Goal: Transaction & Acquisition: Purchase product/service

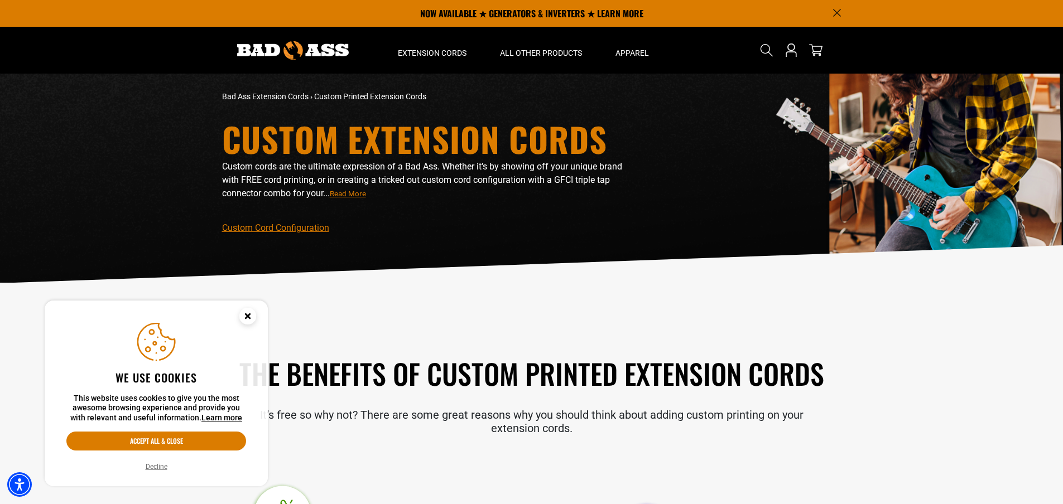
scroll to position [112, 0]
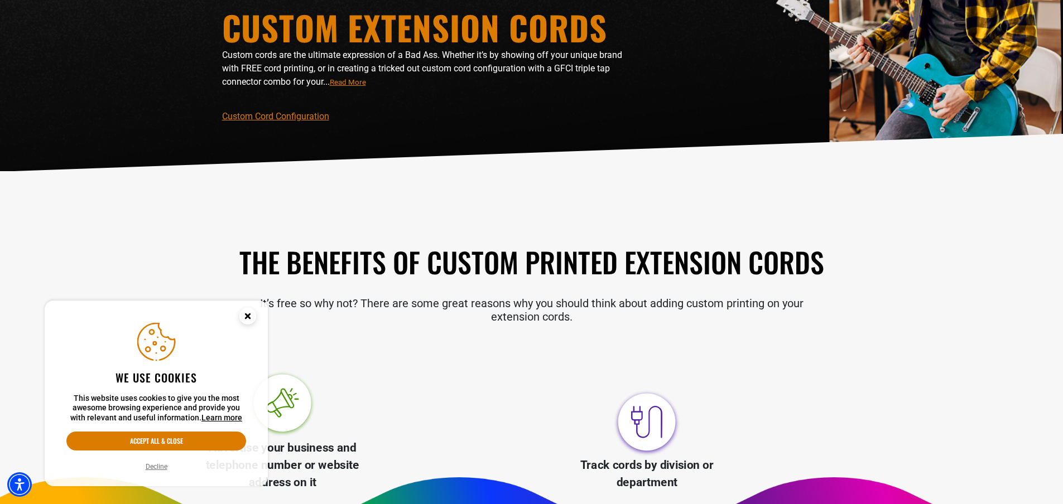
click at [249, 316] on icon "Cookie Consent" at bounding box center [248, 316] width 4 height 4
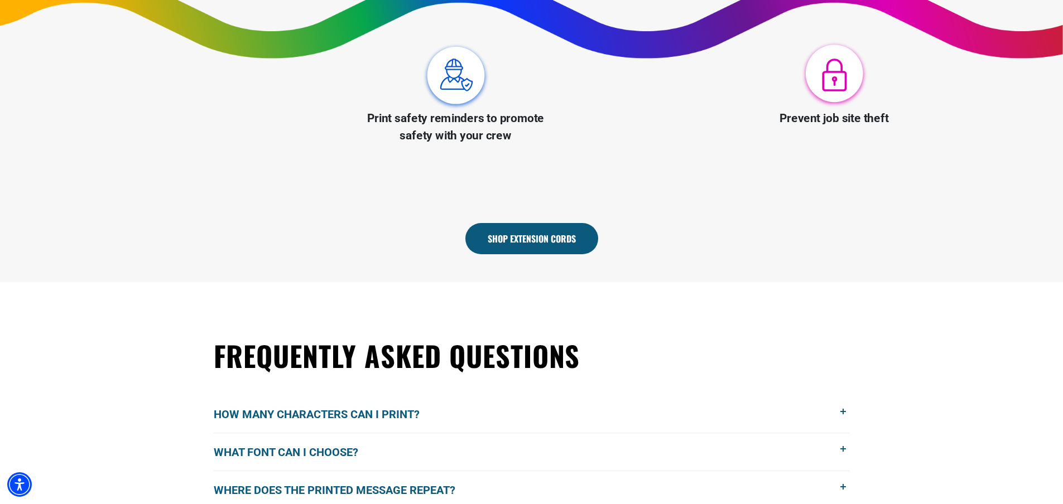
scroll to position [781, 0]
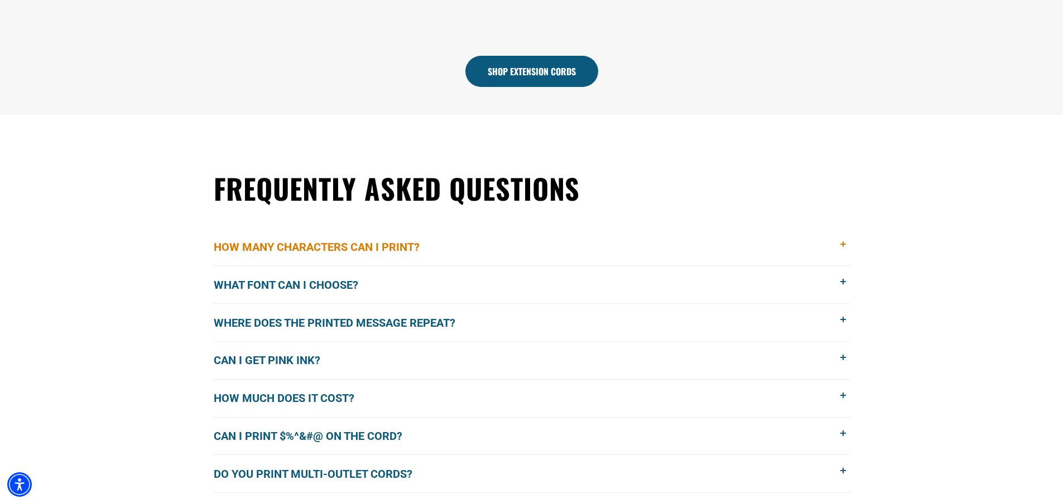
click at [842, 245] on span at bounding box center [844, 245] width 12 height 12
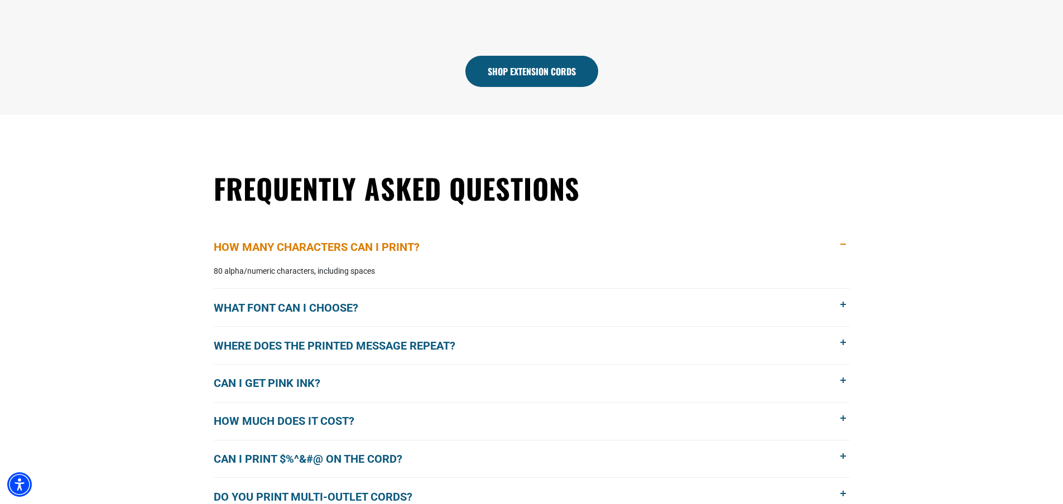
click at [844, 246] on span at bounding box center [844, 245] width 12 height 12
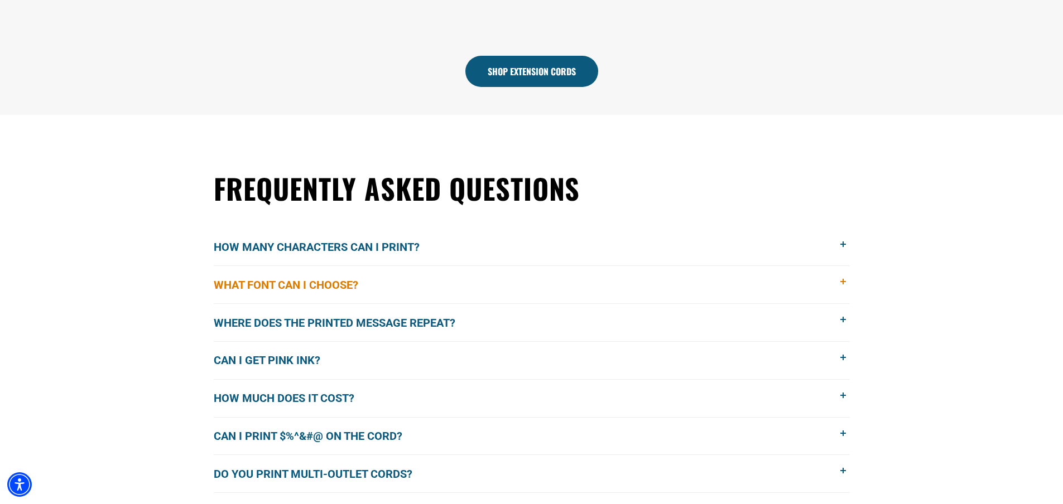
click at [843, 282] on span at bounding box center [844, 282] width 12 height 12
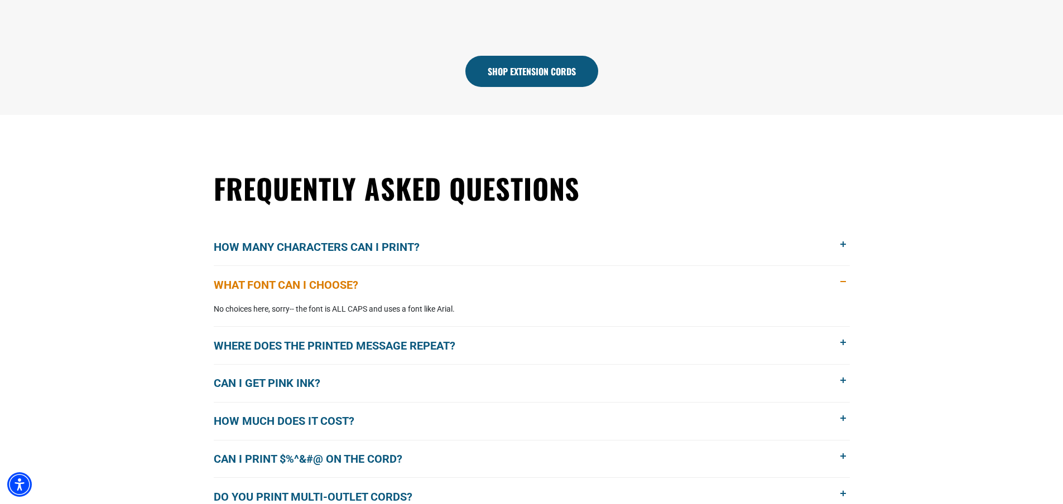
click at [843, 282] on span at bounding box center [844, 282] width 12 height 12
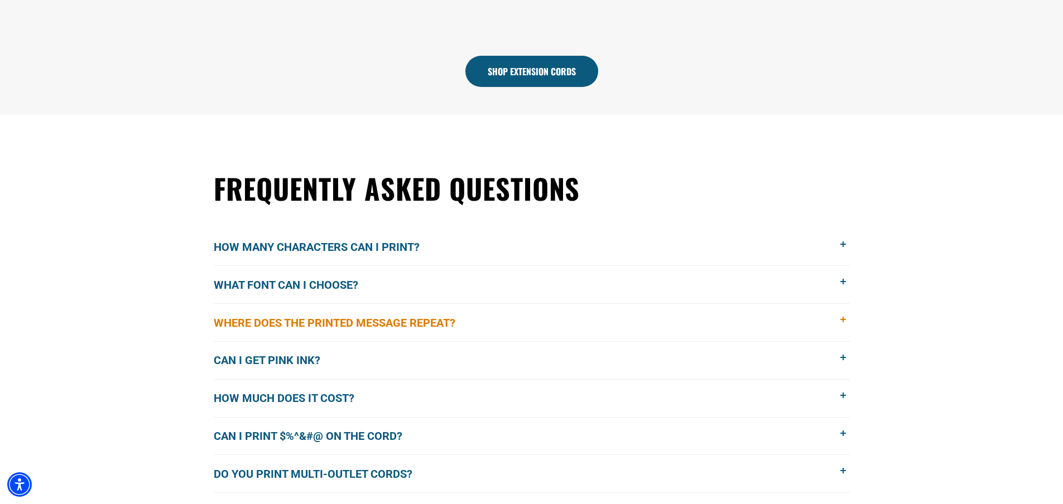
click at [844, 320] on span at bounding box center [844, 320] width 12 height 12
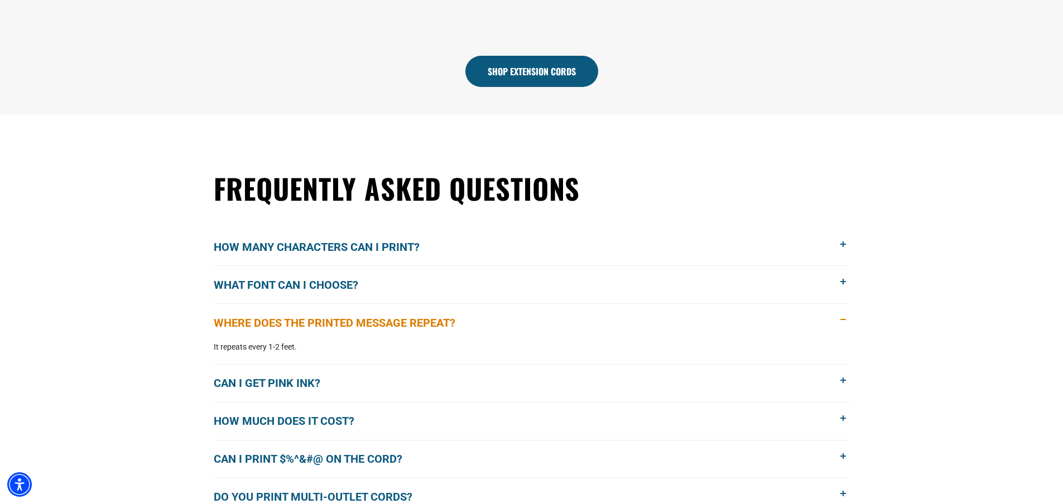
click at [844, 320] on span at bounding box center [844, 320] width 12 height 12
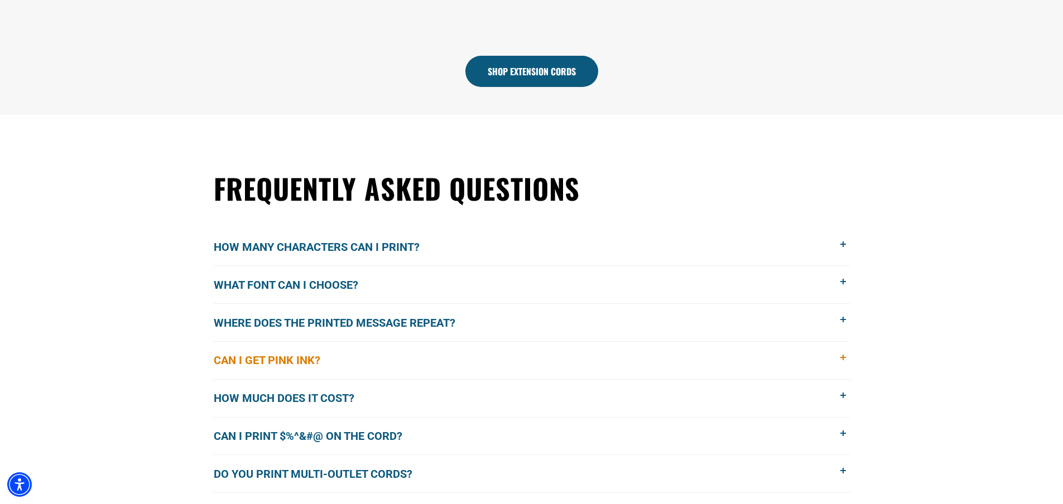
click at [843, 357] on span at bounding box center [844, 358] width 12 height 12
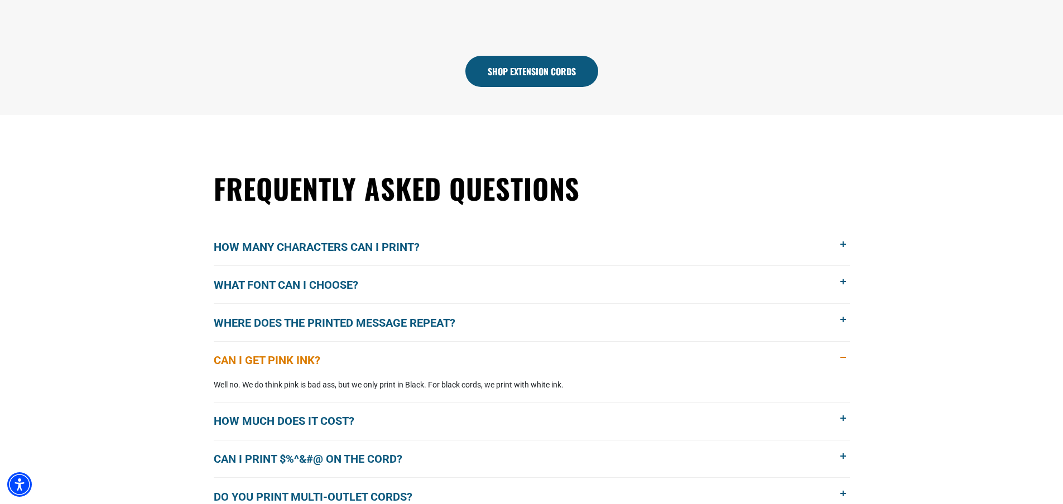
click at [843, 357] on span at bounding box center [844, 358] width 12 height 12
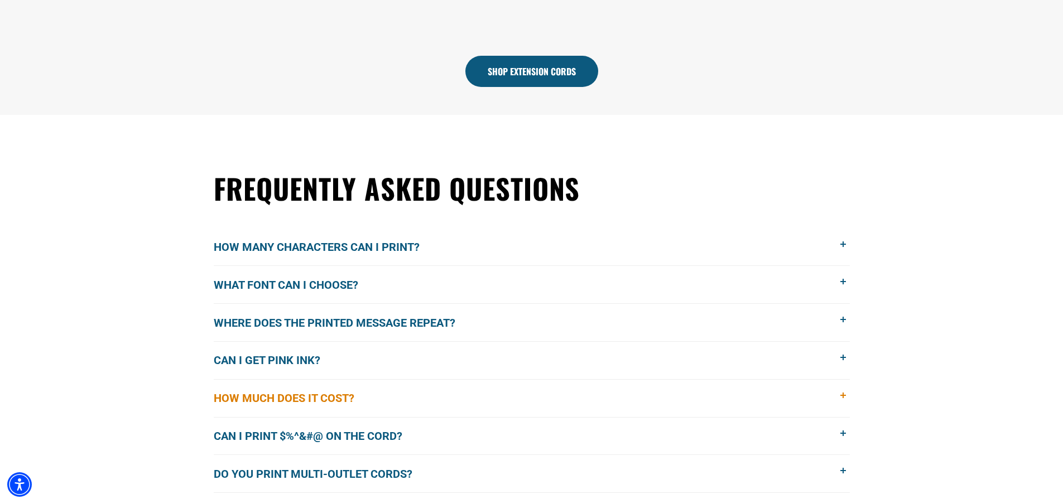
click at [845, 396] on span at bounding box center [844, 396] width 12 height 12
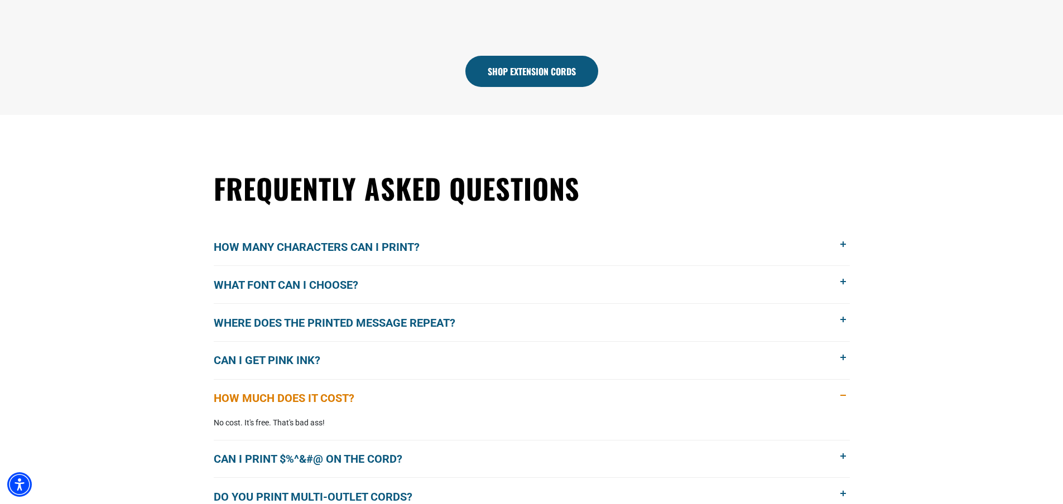
click at [845, 396] on span at bounding box center [844, 396] width 12 height 12
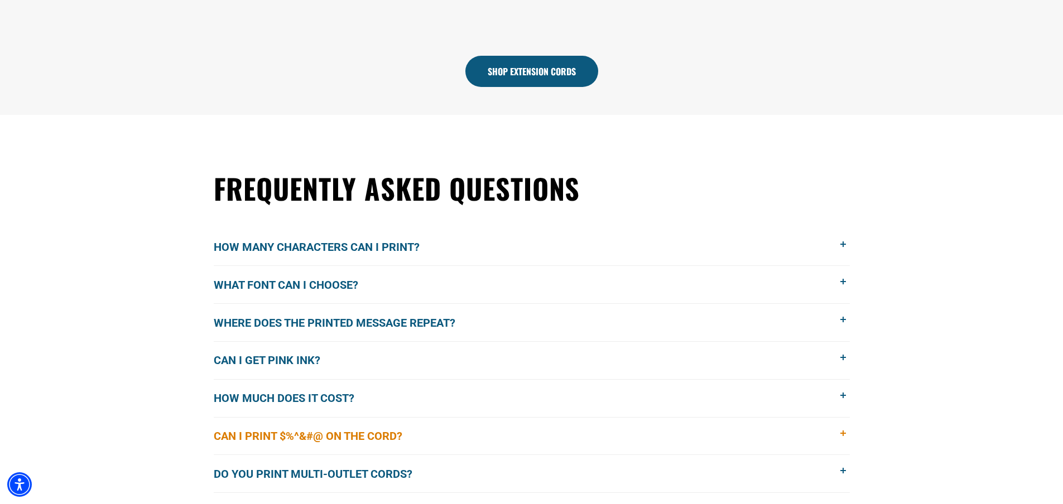
click at [844, 433] on span at bounding box center [844, 434] width 12 height 12
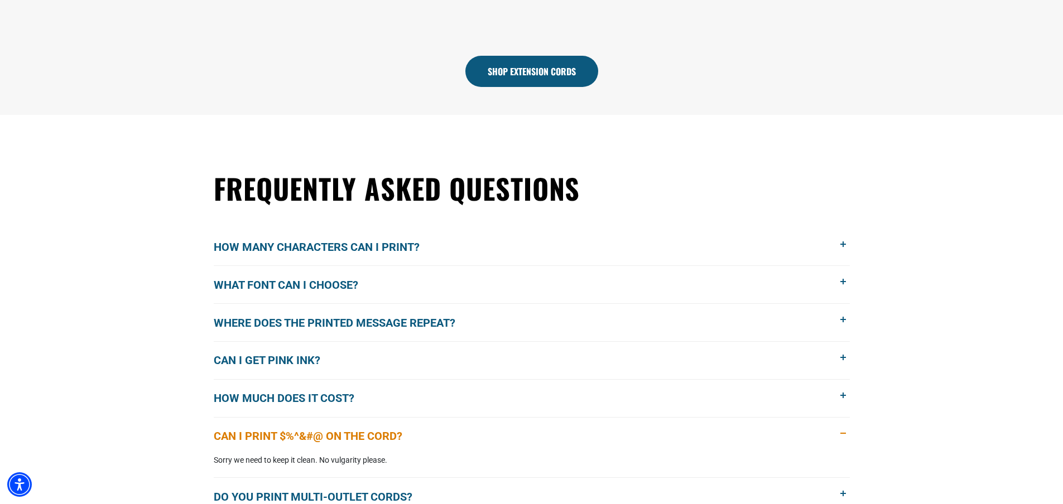
click at [844, 433] on span at bounding box center [844, 434] width 12 height 12
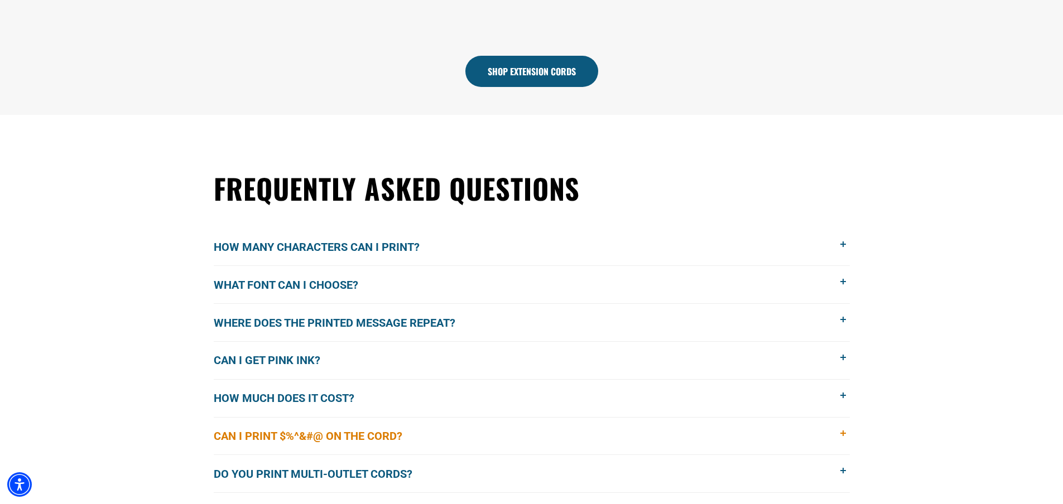
scroll to position [837, 0]
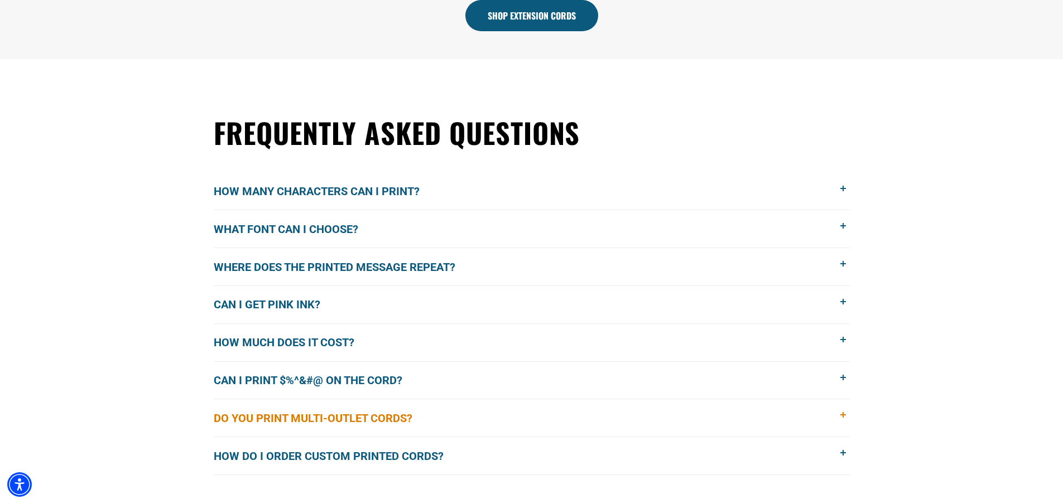
click at [842, 416] on span at bounding box center [844, 416] width 12 height 12
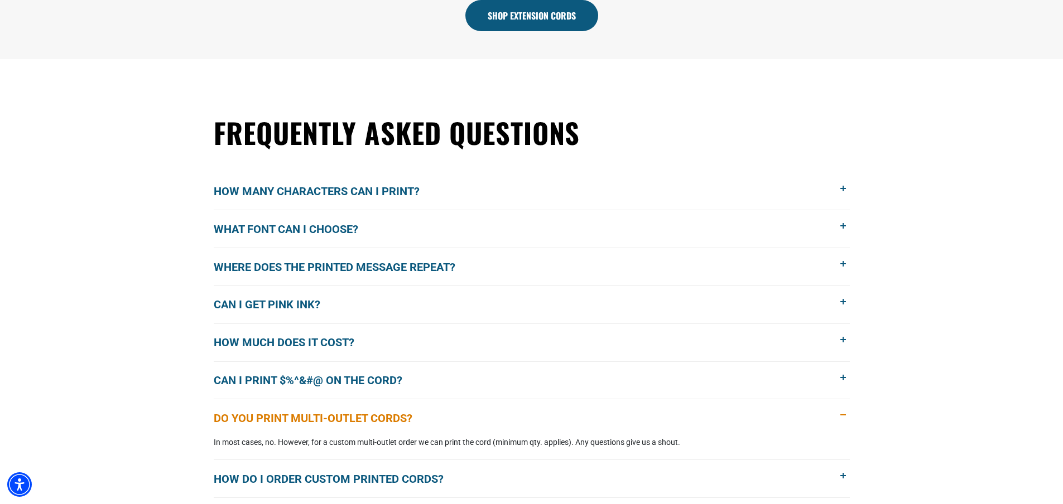
click at [842, 416] on span at bounding box center [844, 416] width 12 height 12
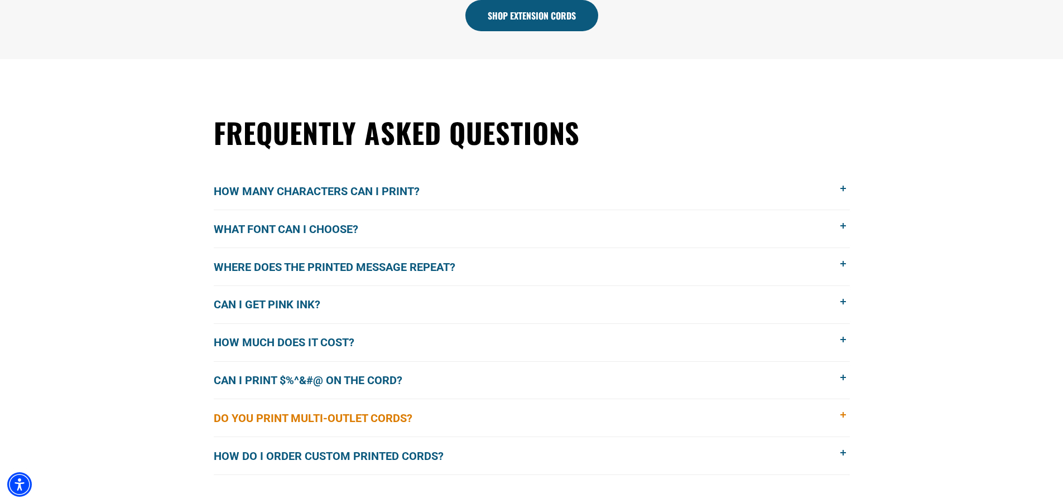
scroll to position [893, 0]
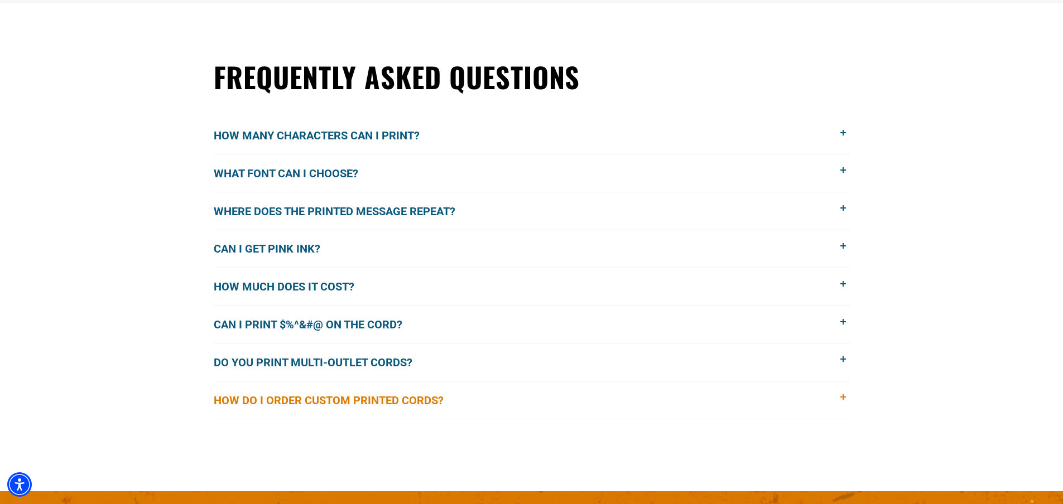
click at [843, 400] on span at bounding box center [844, 398] width 12 height 12
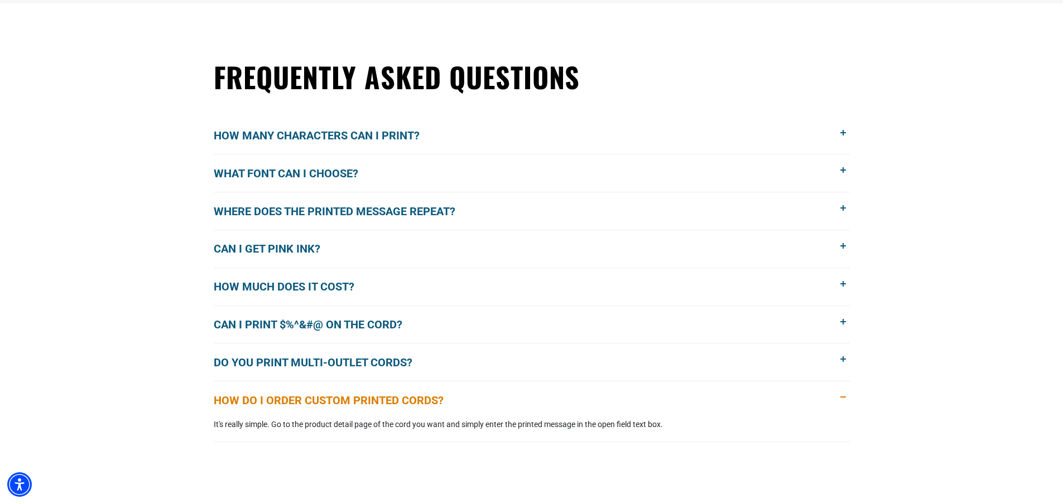
click at [843, 398] on span at bounding box center [844, 398] width 12 height 12
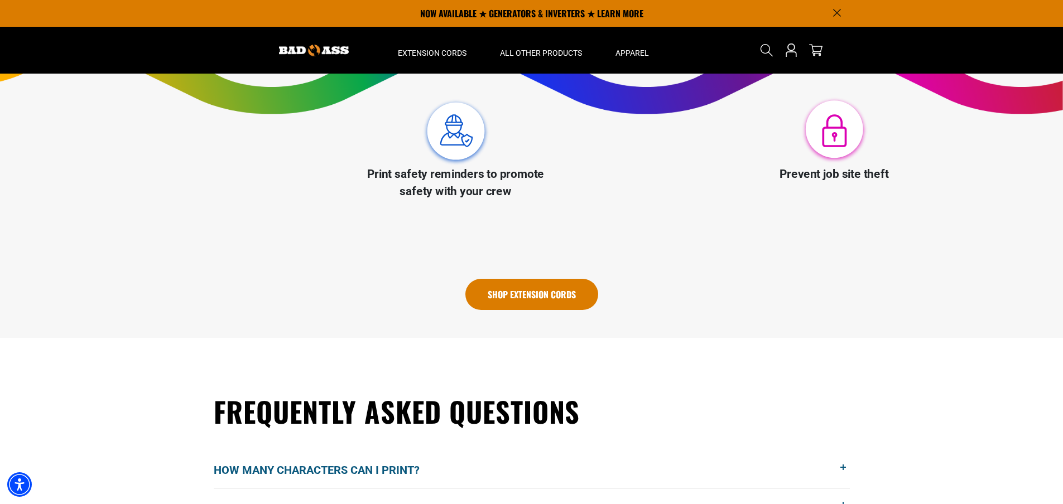
scroll to position [502, 0]
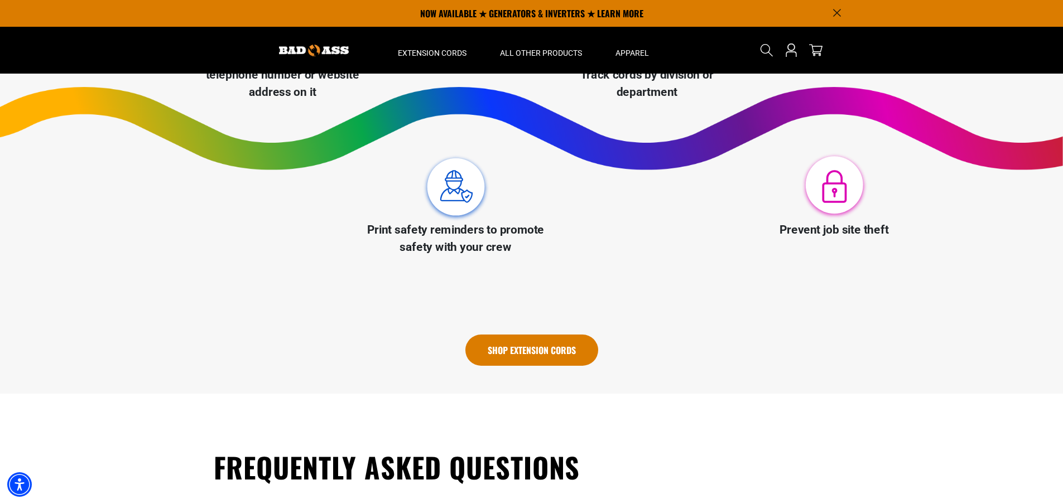
click at [561, 360] on link "Shop Extension Cords" at bounding box center [531, 350] width 133 height 31
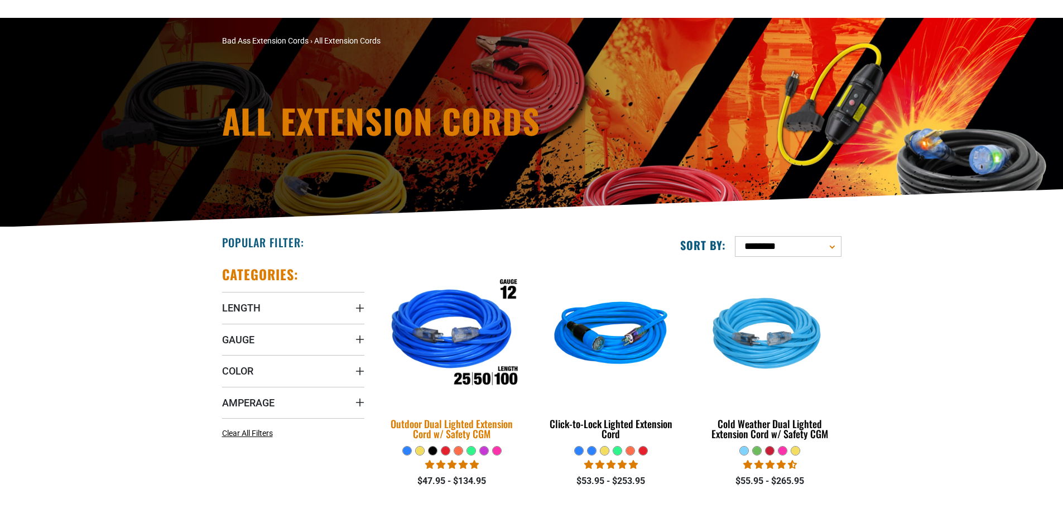
scroll to position [112, 0]
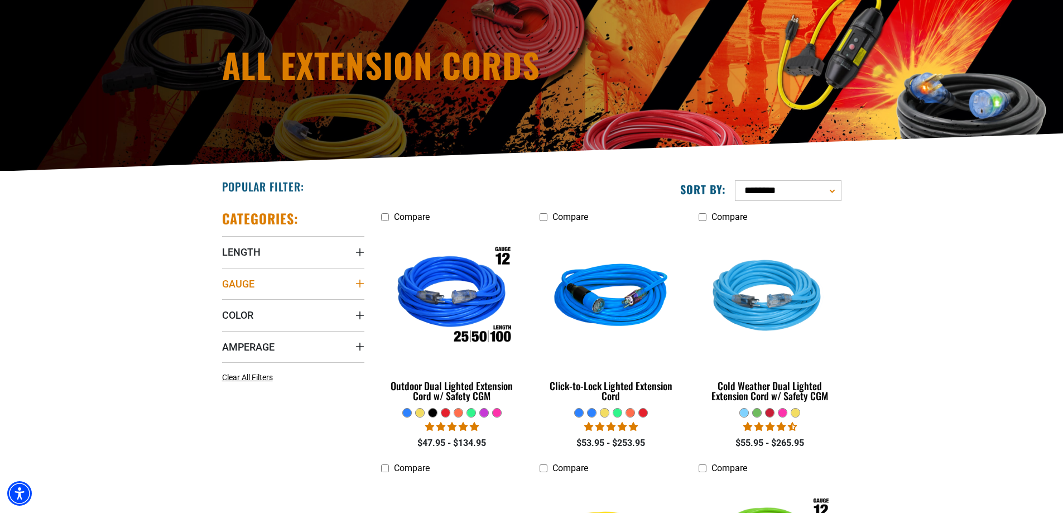
click at [359, 284] on icon "Gauge" at bounding box center [359, 284] width 8 height 8
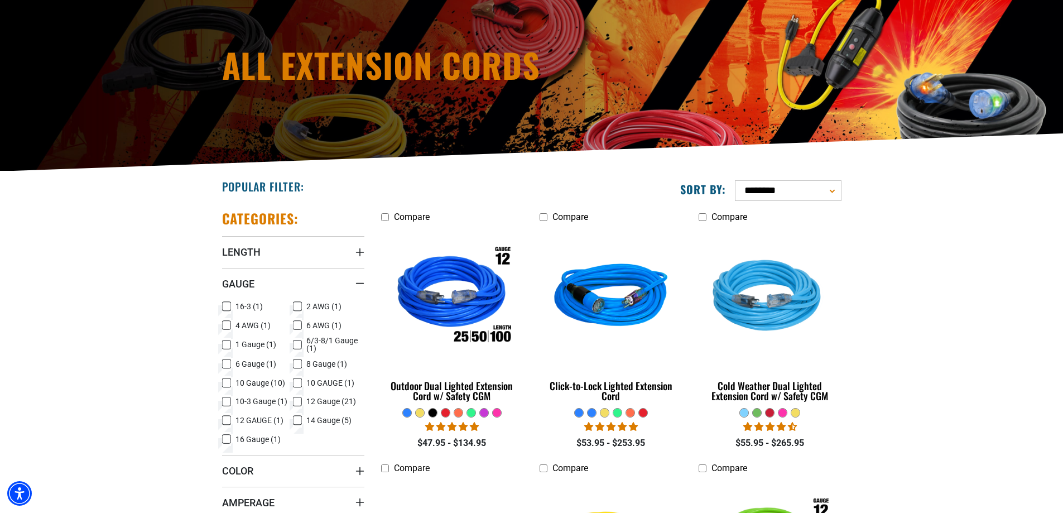
click at [224, 384] on icon at bounding box center [226, 383] width 9 height 15
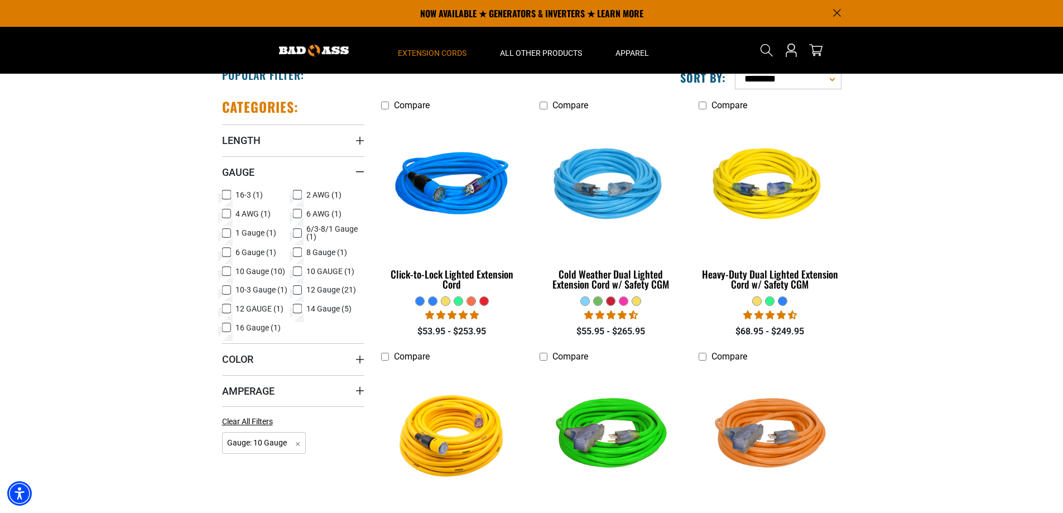
scroll to position [167, 0]
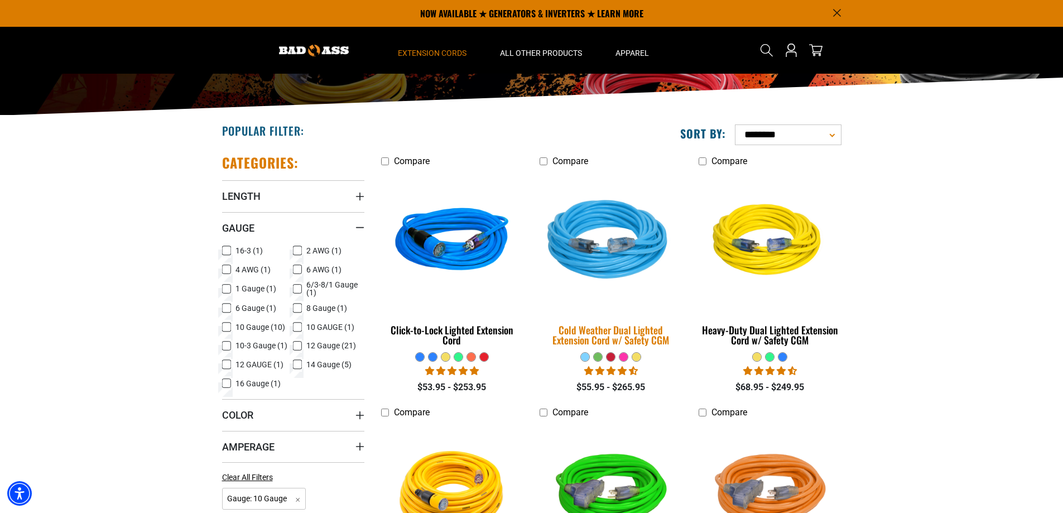
click at [613, 257] on img at bounding box center [611, 241] width 156 height 143
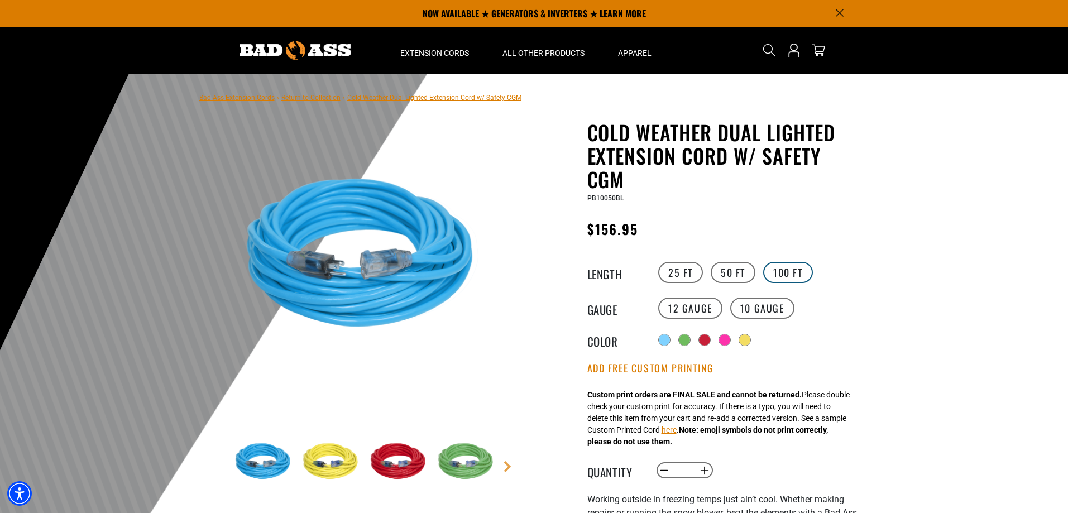
click at [781, 271] on label "100 FT" at bounding box center [788, 272] width 50 height 21
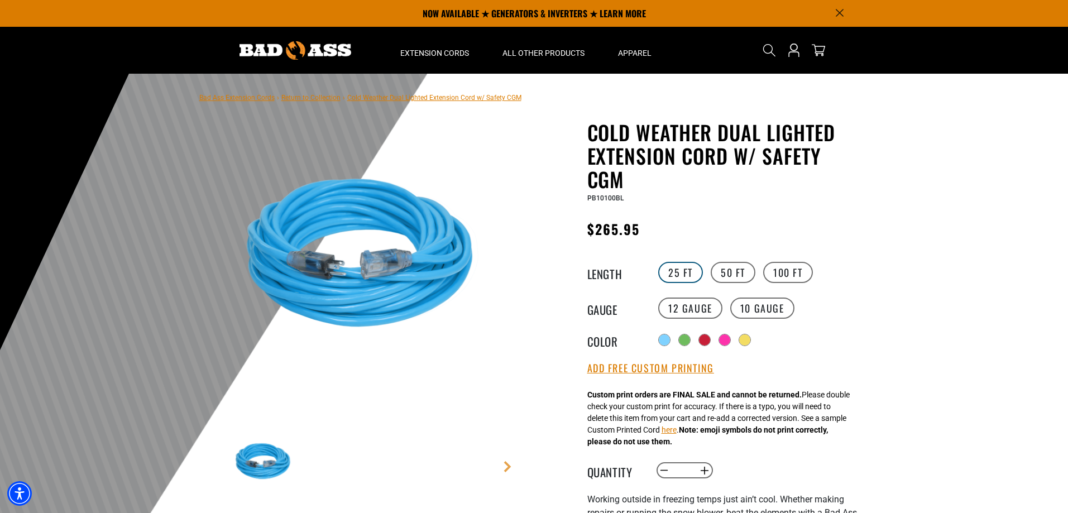
click at [698, 274] on label "25 FT" at bounding box center [680, 272] width 45 height 21
click at [746, 272] on label "50 FT" at bounding box center [732, 272] width 45 height 21
click at [756, 311] on label "10 Gauge" at bounding box center [762, 307] width 64 height 21
click at [689, 276] on label "25 FT" at bounding box center [680, 272] width 45 height 21
